Goal: Task Accomplishment & Management: Manage account settings

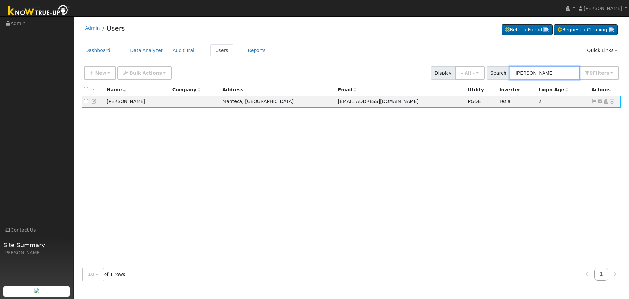
drag, startPoint x: 563, startPoint y: 73, endPoint x: 437, endPoint y: 62, distance: 126.0
click at [437, 62] on div "Admin Users Refer a Friend Request a Cleaning" at bounding box center [351, 153] width 549 height 266
paste input "[PERSON_NAME] and [PERSON_NAME]"
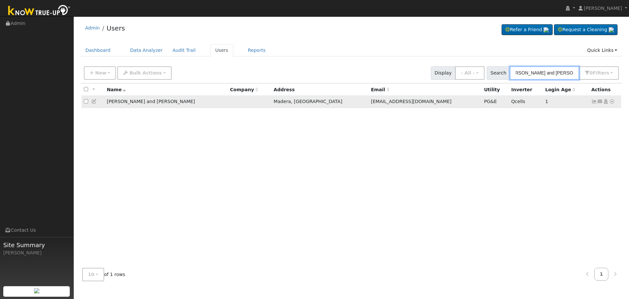
type input "[PERSON_NAME] and [PERSON_NAME]"
click at [593, 103] on icon at bounding box center [595, 101] width 6 height 5
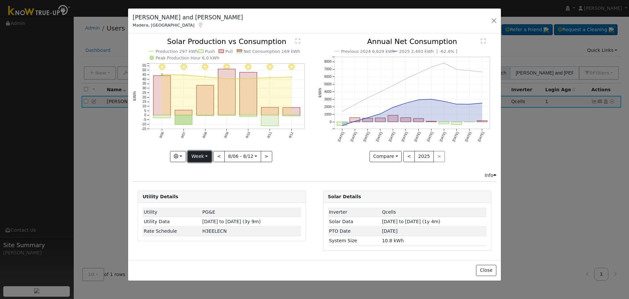
click at [202, 161] on button "Week" at bounding box center [200, 156] width 24 height 11
click at [210, 184] on link "Month" at bounding box center [211, 188] width 46 height 9
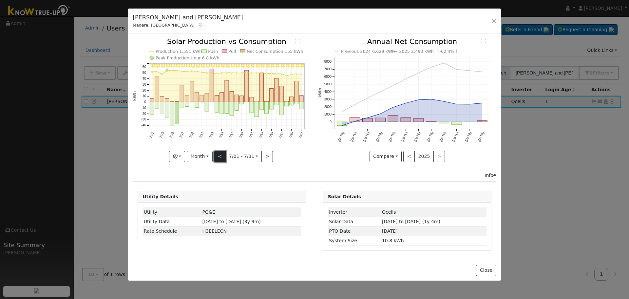
click at [220, 152] on button "<" at bounding box center [219, 156] width 11 height 11
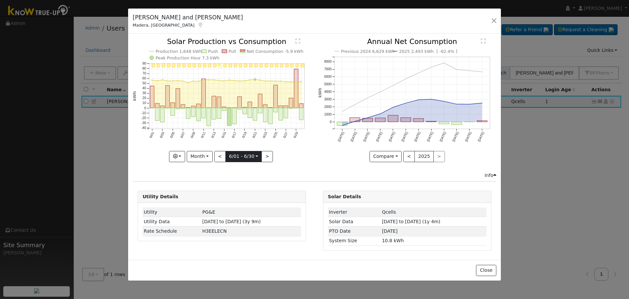
click at [260, 155] on input "[DATE]" at bounding box center [244, 156] width 36 height 10
click at [263, 154] on button ">" at bounding box center [267, 156] width 11 height 11
type input "[DATE]"
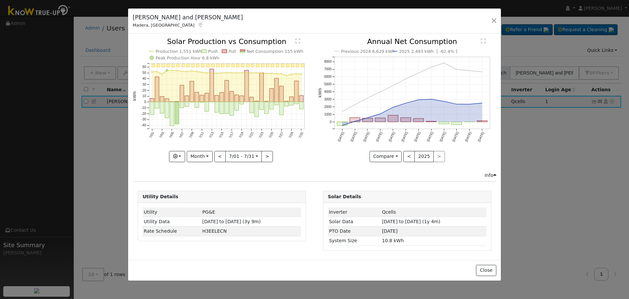
drag, startPoint x: 495, startPoint y: 16, endPoint x: 506, endPoint y: 25, distance: 14.4
click at [495, 16] on div "[PERSON_NAME] and [PERSON_NAME], [GEOGRAPHIC_DATA] Default Account Default Acco…" at bounding box center [314, 21] width 373 height 25
click at [493, 22] on button "button" at bounding box center [494, 21] width 9 height 9
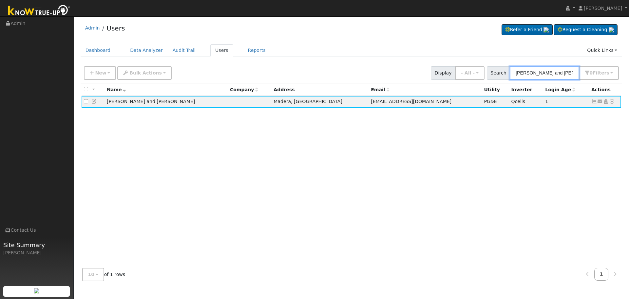
click at [569, 76] on input "[PERSON_NAME] and [PERSON_NAME]" at bounding box center [544, 72] width 69 height 13
click at [569, 75] on input "[PERSON_NAME] and [PERSON_NAME]" at bounding box center [544, 72] width 69 height 13
click at [568, 75] on input "[PERSON_NAME] and [PERSON_NAME]" at bounding box center [544, 72] width 69 height 13
click at [568, 73] on input "[PERSON_NAME] and [PERSON_NAME]" at bounding box center [544, 72] width 69 height 13
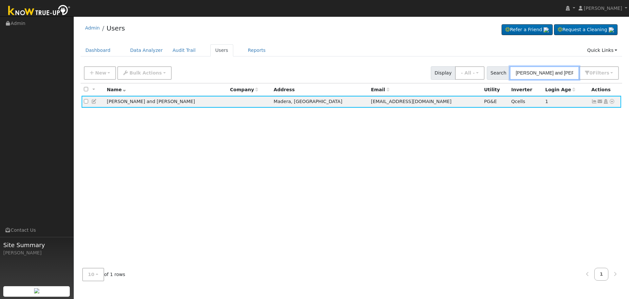
click at [568, 73] on input "[PERSON_NAME] and [PERSON_NAME]" at bounding box center [544, 72] width 69 height 13
paste input "[PERSON_NAME] & [PERSON_NAME]"
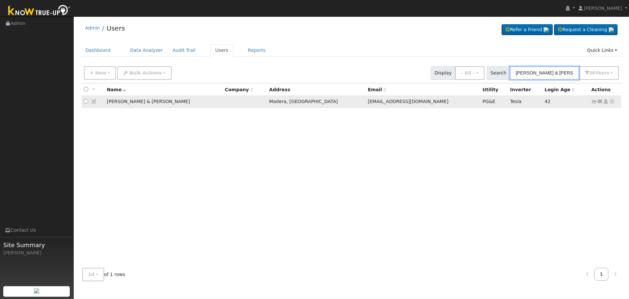
type input "[PERSON_NAME] & [PERSON_NAME]"
click at [594, 103] on icon at bounding box center [595, 101] width 6 height 5
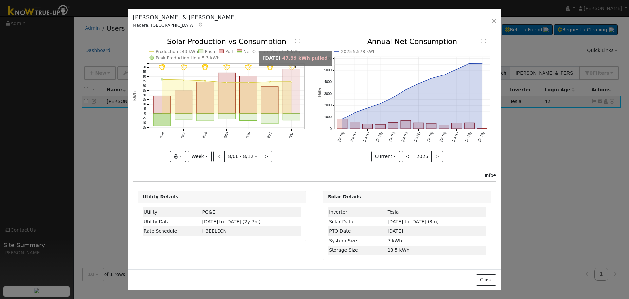
click at [289, 98] on rect "onclick=""" at bounding box center [291, 91] width 17 height 45
type input "[DATE]"
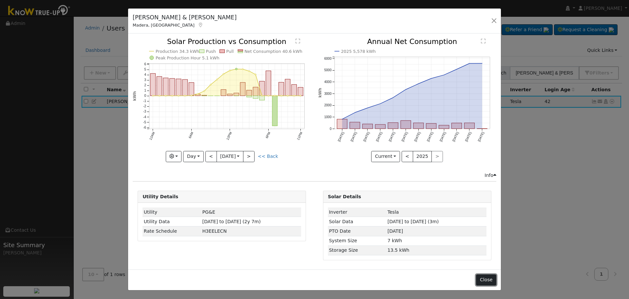
click at [489, 276] on button "Close" at bounding box center [486, 279] width 20 height 11
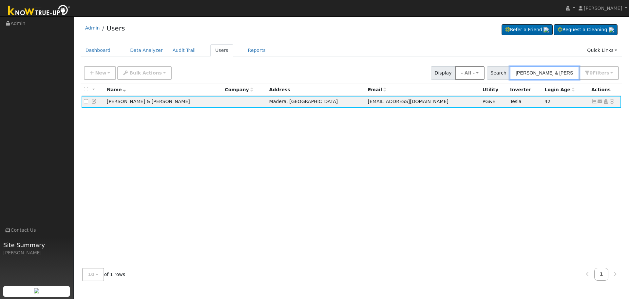
drag, startPoint x: 566, startPoint y: 76, endPoint x: 486, endPoint y: 74, distance: 81.0
click at [486, 75] on div "New Add User Quick Add Quick Connect Quick Convert Lead Bulk Actions Send Email…" at bounding box center [352, 72] width 538 height 16
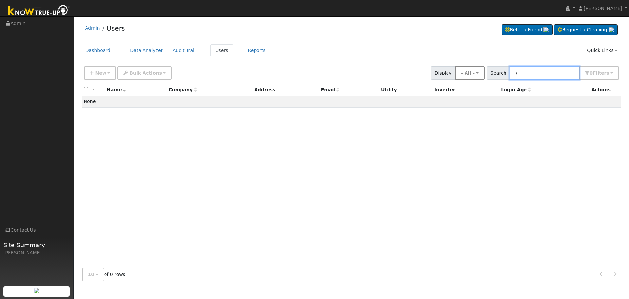
drag, startPoint x: 529, startPoint y: 71, endPoint x: 478, endPoint y: 70, distance: 51.5
click at [480, 70] on div "New Add User Quick Add Quick Connect Quick Convert Lead Bulk Actions Send Email…" at bounding box center [352, 72] width 538 height 16
paste input "[PERSON_NAME]"
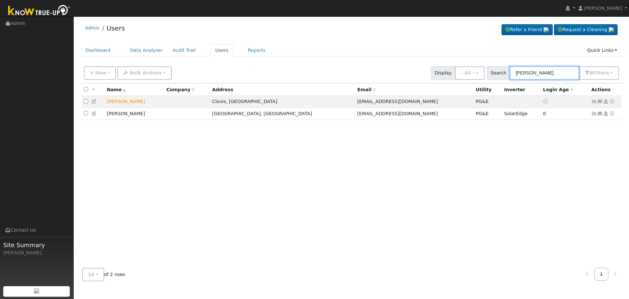
type input "[PERSON_NAME]"
click at [315, 166] on div "All None All on page None on page Name Company Address Email Utility Inverter L…" at bounding box center [352, 172] width 542 height 179
drag, startPoint x: 547, startPoint y: 77, endPoint x: 481, endPoint y: 76, distance: 66.6
click at [481, 76] on div "New Add User Quick Add Quick Connect Quick Convert Lead Bulk Actions Send Email…" at bounding box center [352, 72] width 538 height 16
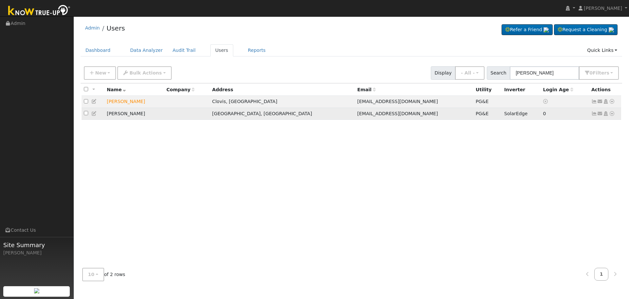
click at [594, 115] on icon at bounding box center [595, 113] width 6 height 5
